Goal: Find specific page/section: Find specific page/section

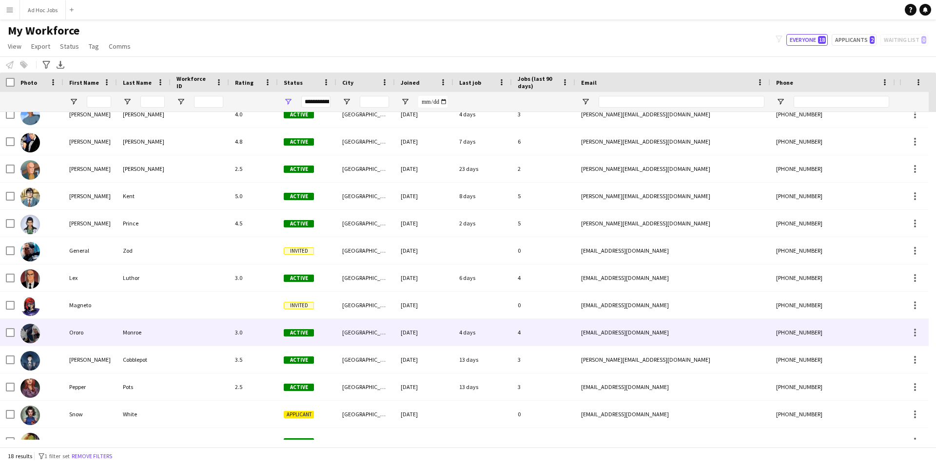
scroll to position [163, 0]
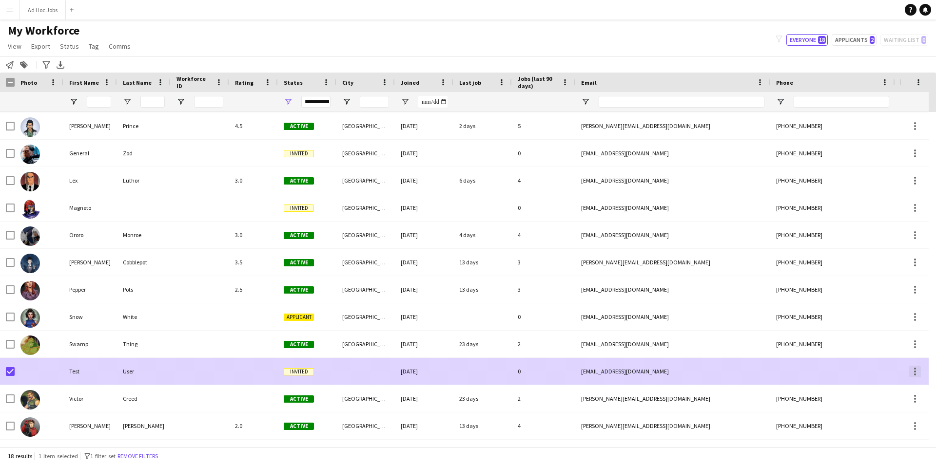
click at [911, 371] on div at bounding box center [915, 372] width 12 height 12
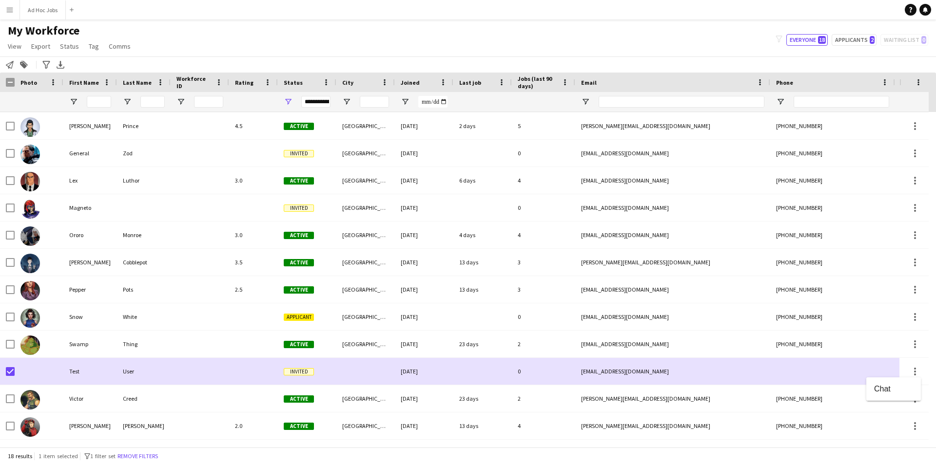
click at [27, 371] on div at bounding box center [468, 232] width 936 height 464
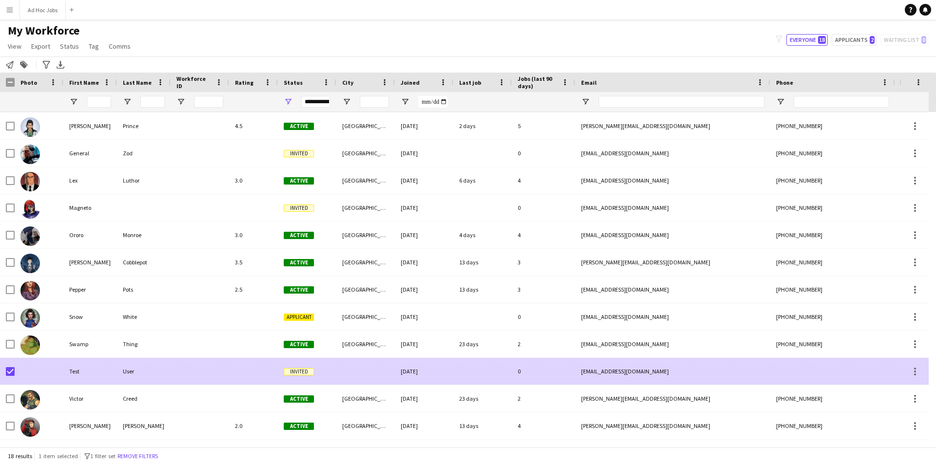
click at [48, 368] on div at bounding box center [39, 371] width 49 height 27
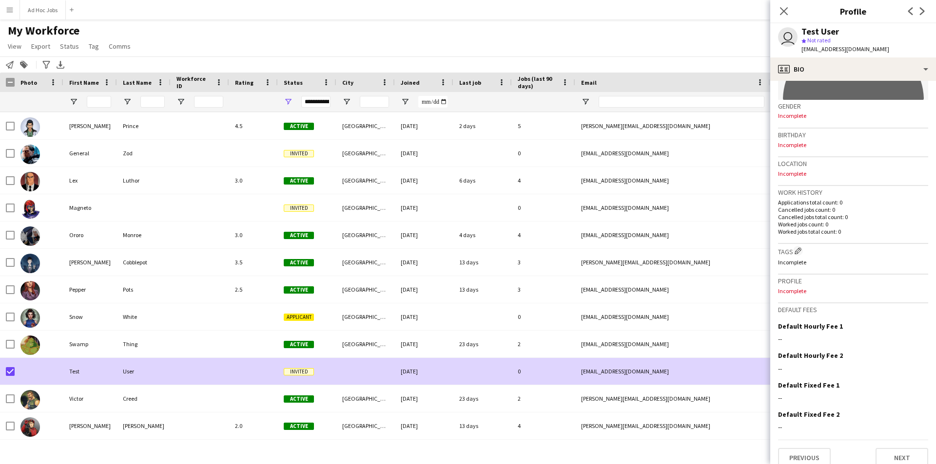
scroll to position [147, 0]
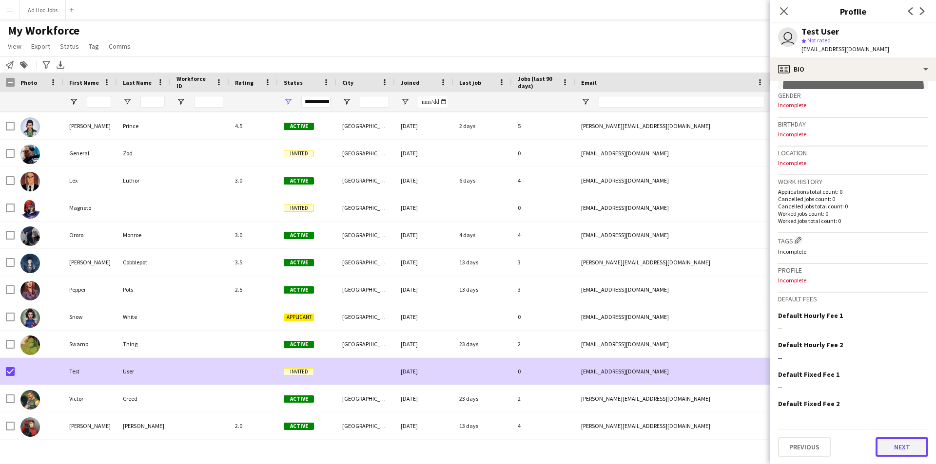
click at [899, 443] on button "Next" at bounding box center [901, 447] width 53 height 19
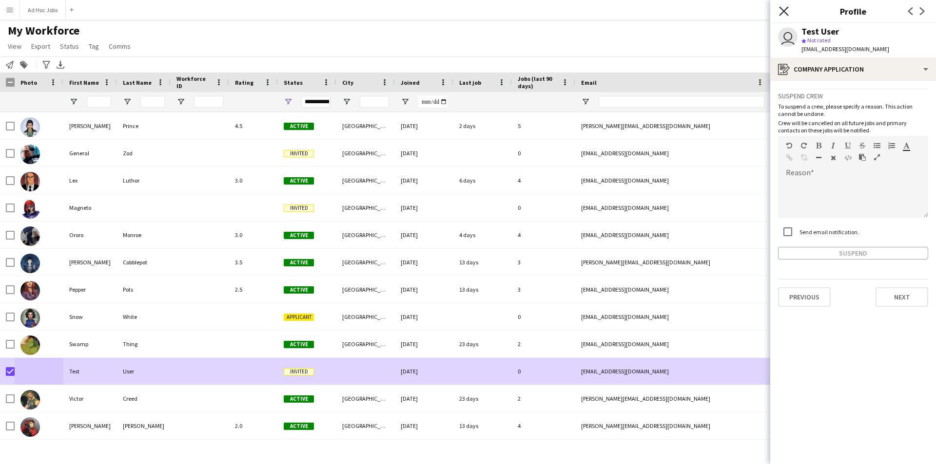
click at [781, 15] on icon "Close pop-in" at bounding box center [783, 10] width 9 height 9
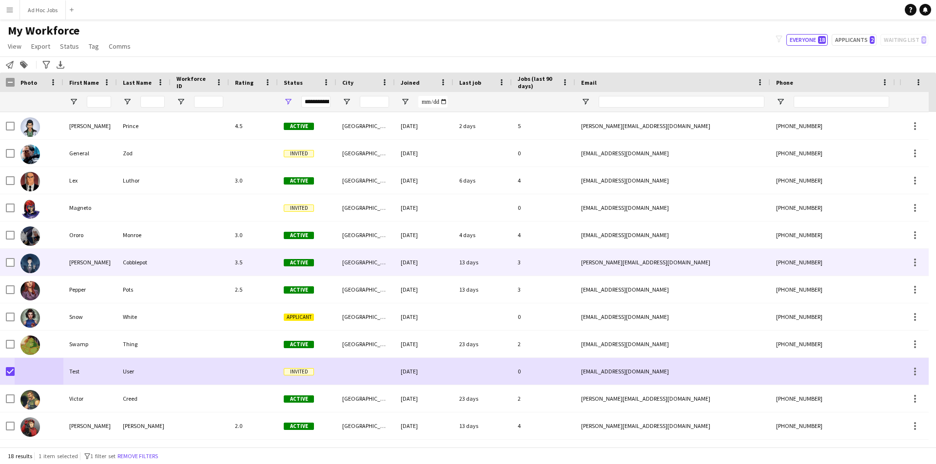
scroll to position [115, 0]
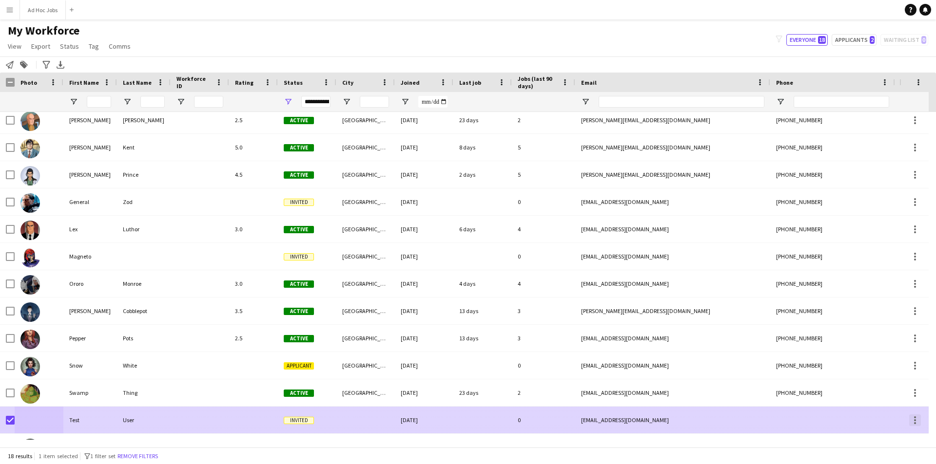
click at [912, 418] on div at bounding box center [915, 421] width 12 height 12
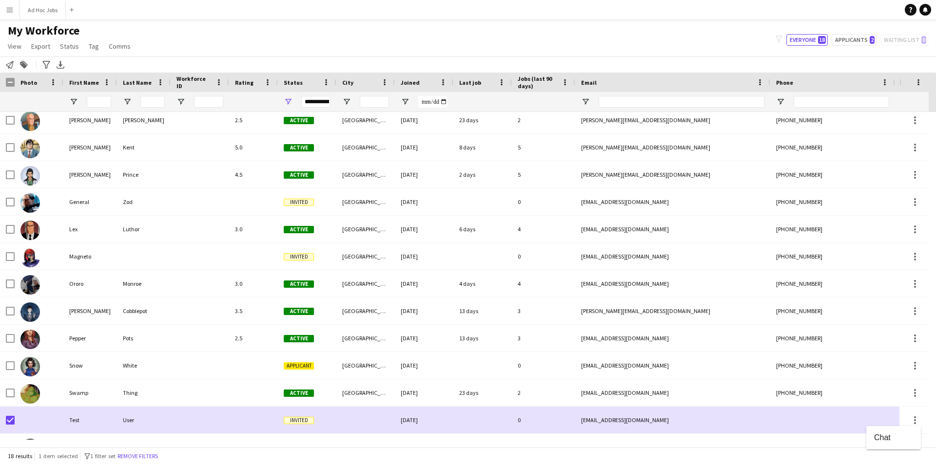
click at [911, 418] on div at bounding box center [468, 232] width 936 height 464
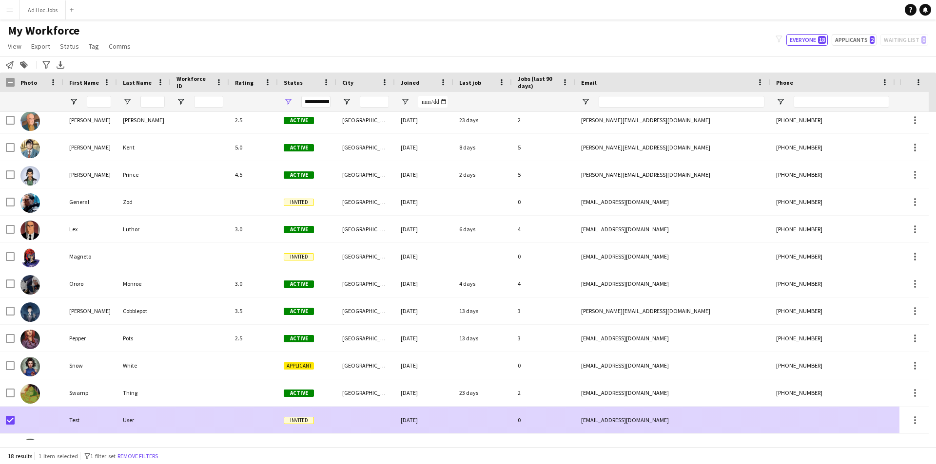
click at [911, 418] on div at bounding box center [915, 421] width 12 height 12
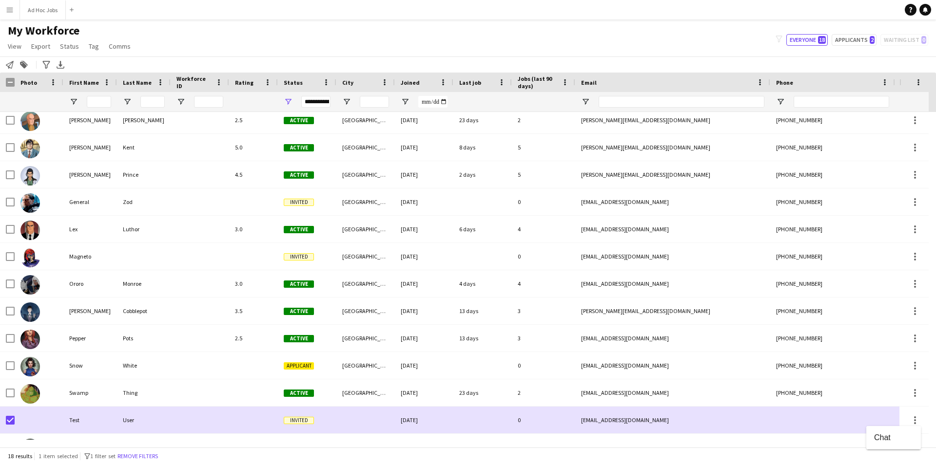
click at [911, 418] on div at bounding box center [468, 232] width 936 height 464
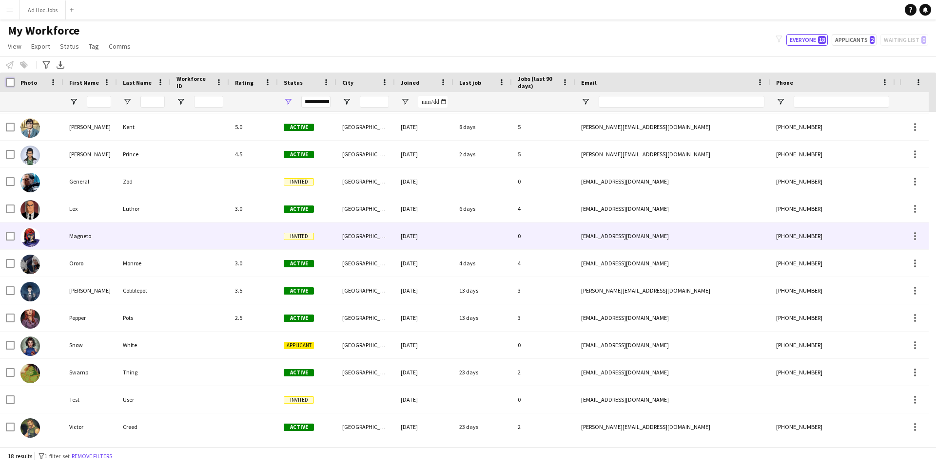
scroll to position [163, 0]
